Goal: Task Accomplishment & Management: Use online tool/utility

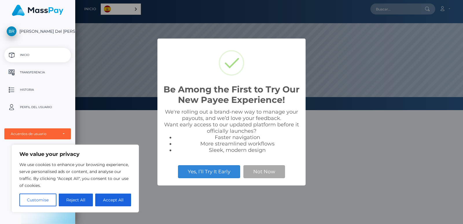
scroll to position [110, 388]
click at [123, 197] on button "Accept All" at bounding box center [113, 199] width 36 height 13
checkbox input "true"
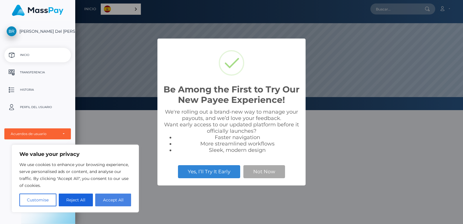
checkbox input "true"
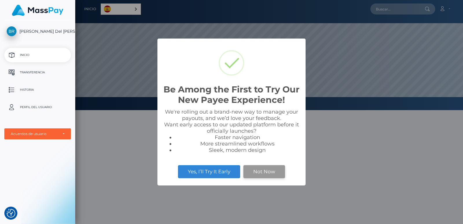
click at [274, 170] on button "Not Now" at bounding box center [264, 171] width 42 height 13
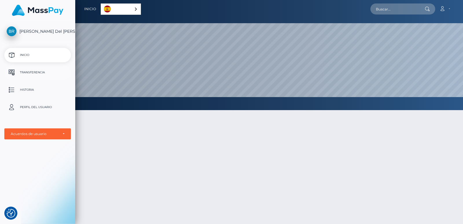
click at [36, 71] on p "Transferencia" at bounding box center [38, 72] width 62 height 9
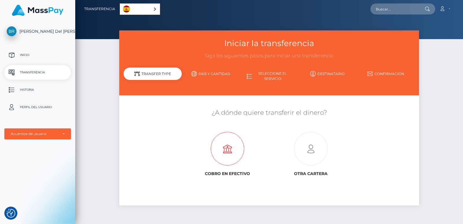
click at [224, 145] on icon at bounding box center [227, 149] width 83 height 34
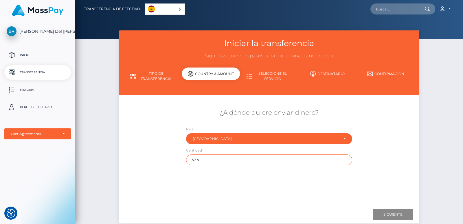
click at [205, 161] on input "NaN" at bounding box center [269, 159] width 166 height 11
click at [145, 76] on link "Tipo de transferencia" at bounding box center [152, 76] width 58 height 15
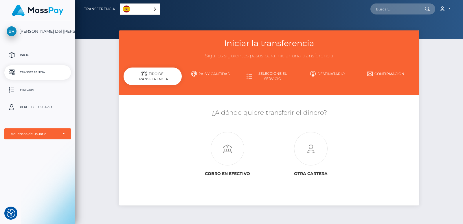
click at [42, 11] on img at bounding box center [37, 10] width 51 height 11
